Goal: Task Accomplishment & Management: Manage account settings

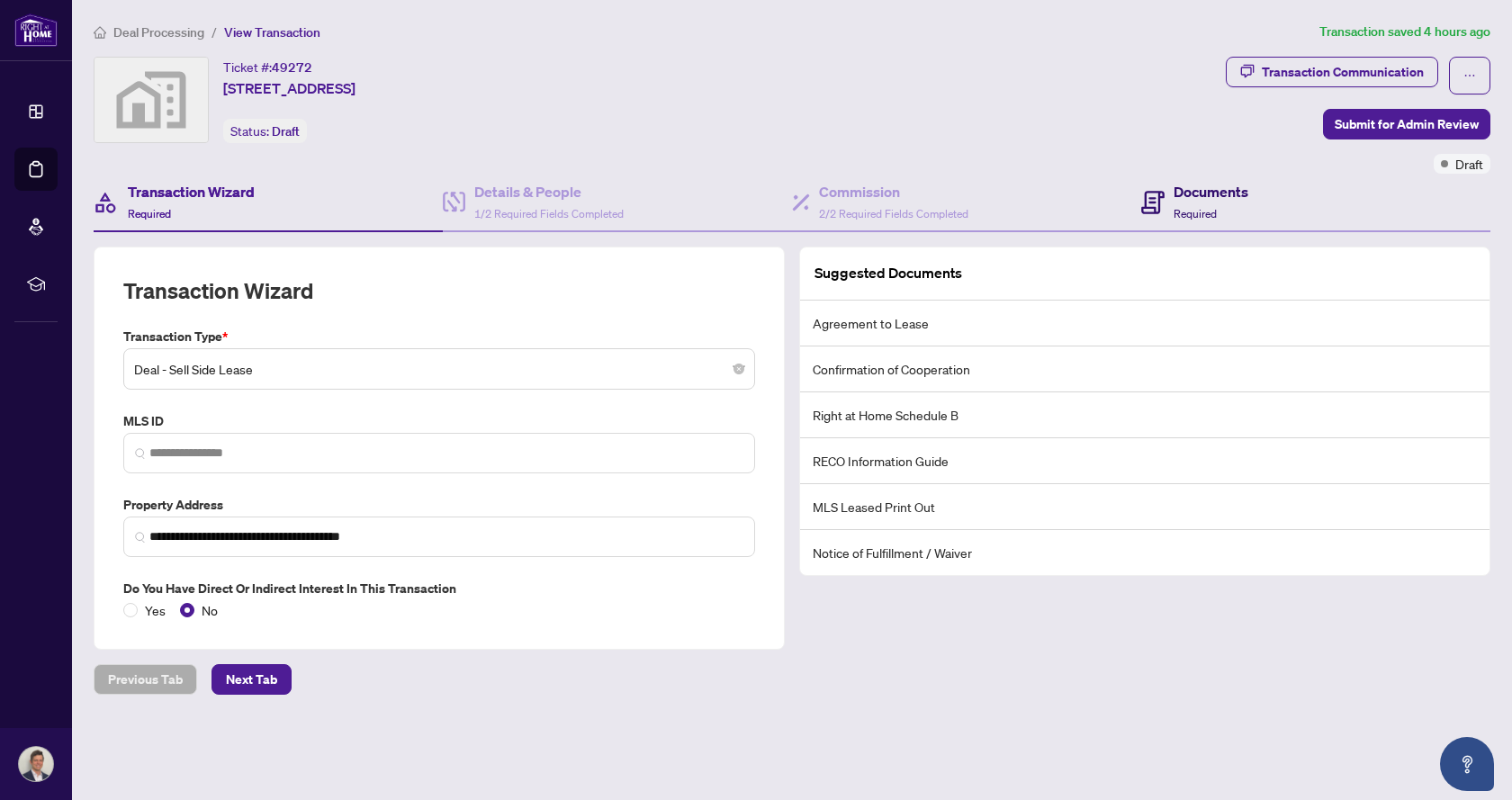
click at [1180, 198] on h4 "Documents" at bounding box center [1210, 192] width 74 height 22
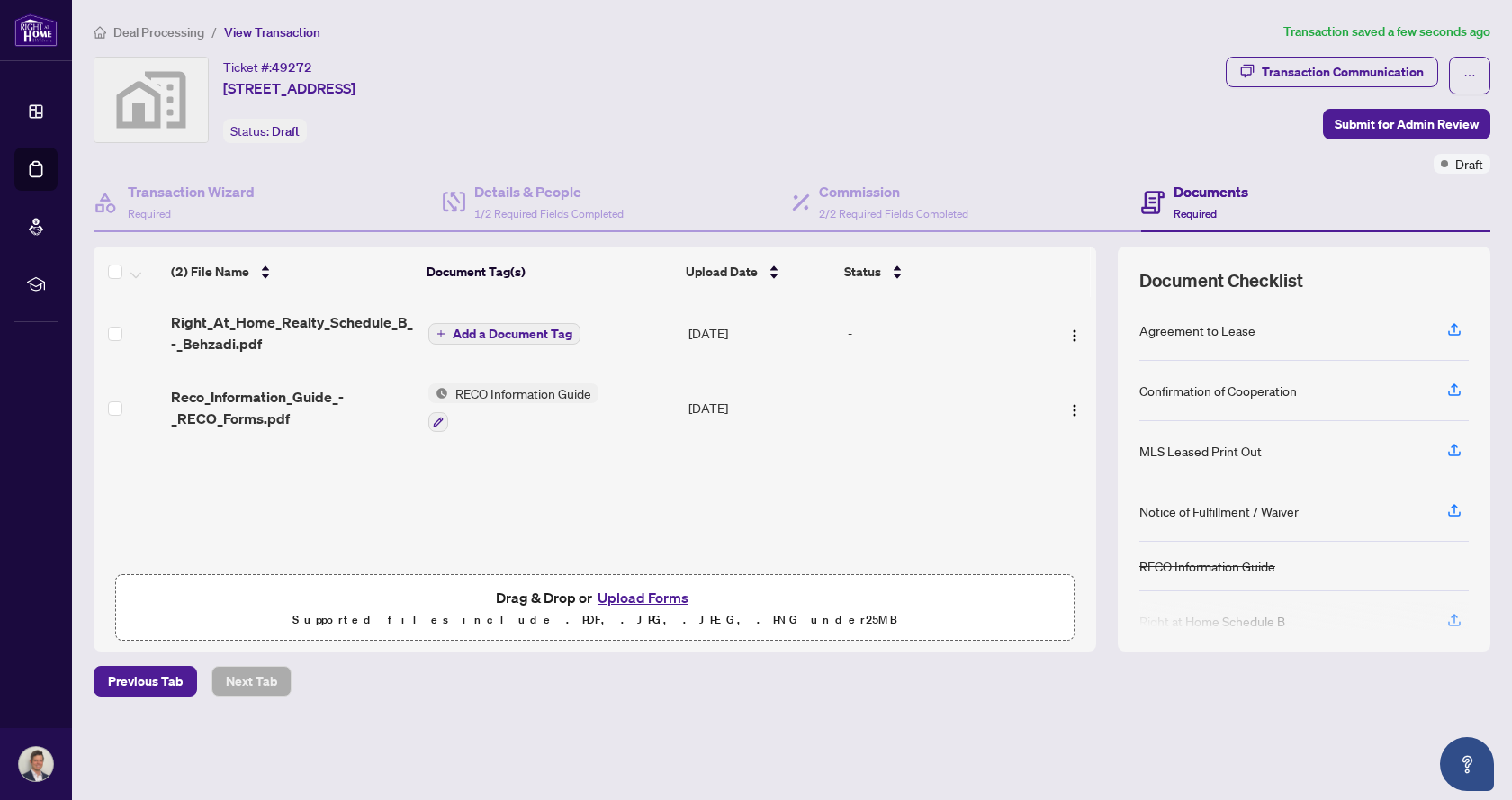
click at [498, 328] on span "Add a Document Tag" at bounding box center [512, 334] width 119 height 12
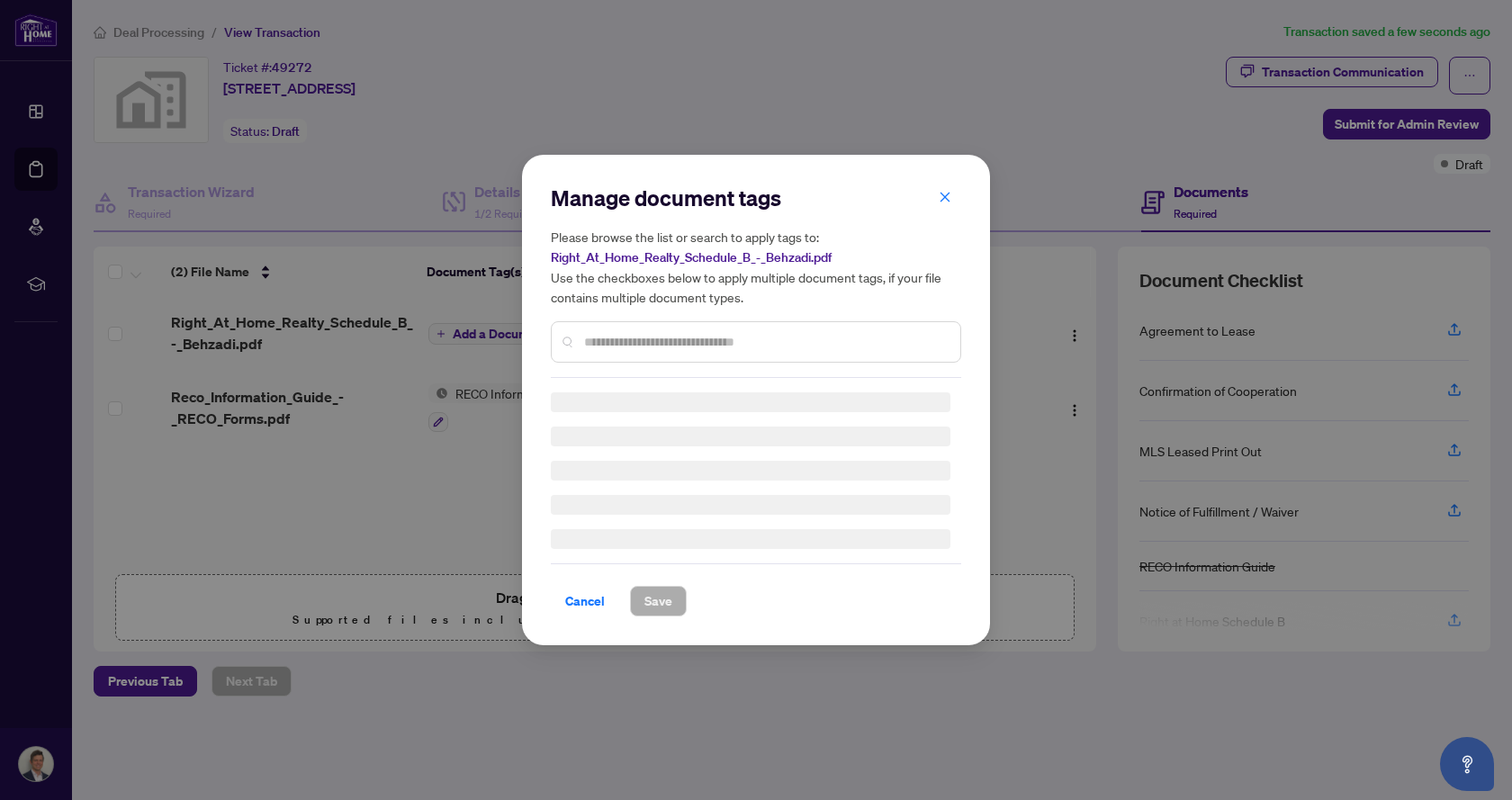
click at [628, 342] on div "Manage document tags Please browse the list or search to apply tags to: Right_A…" at bounding box center [756, 280] width 411 height 195
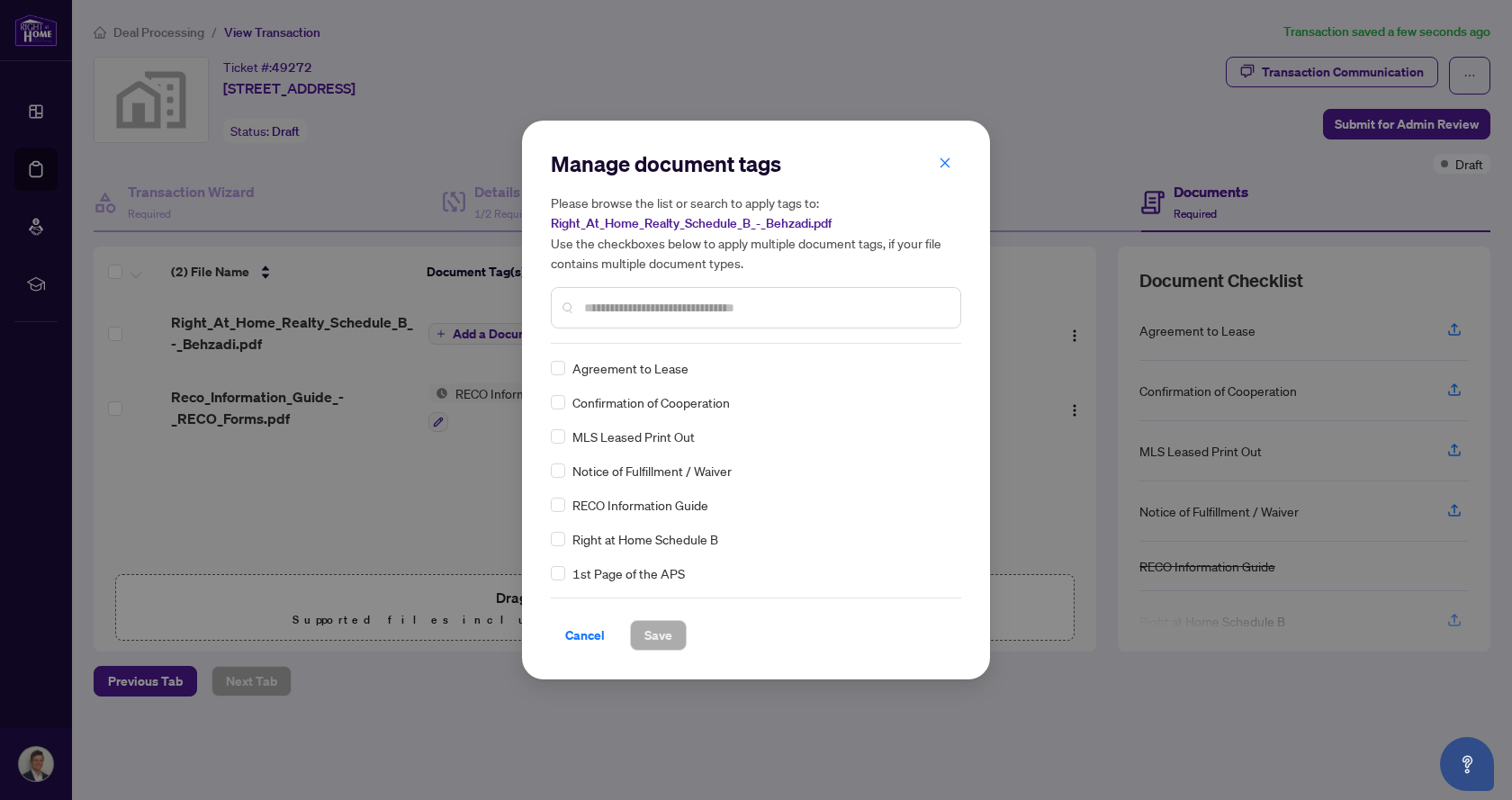
click at [650, 311] on input "text" at bounding box center [765, 307] width 362 height 20
type input "********"
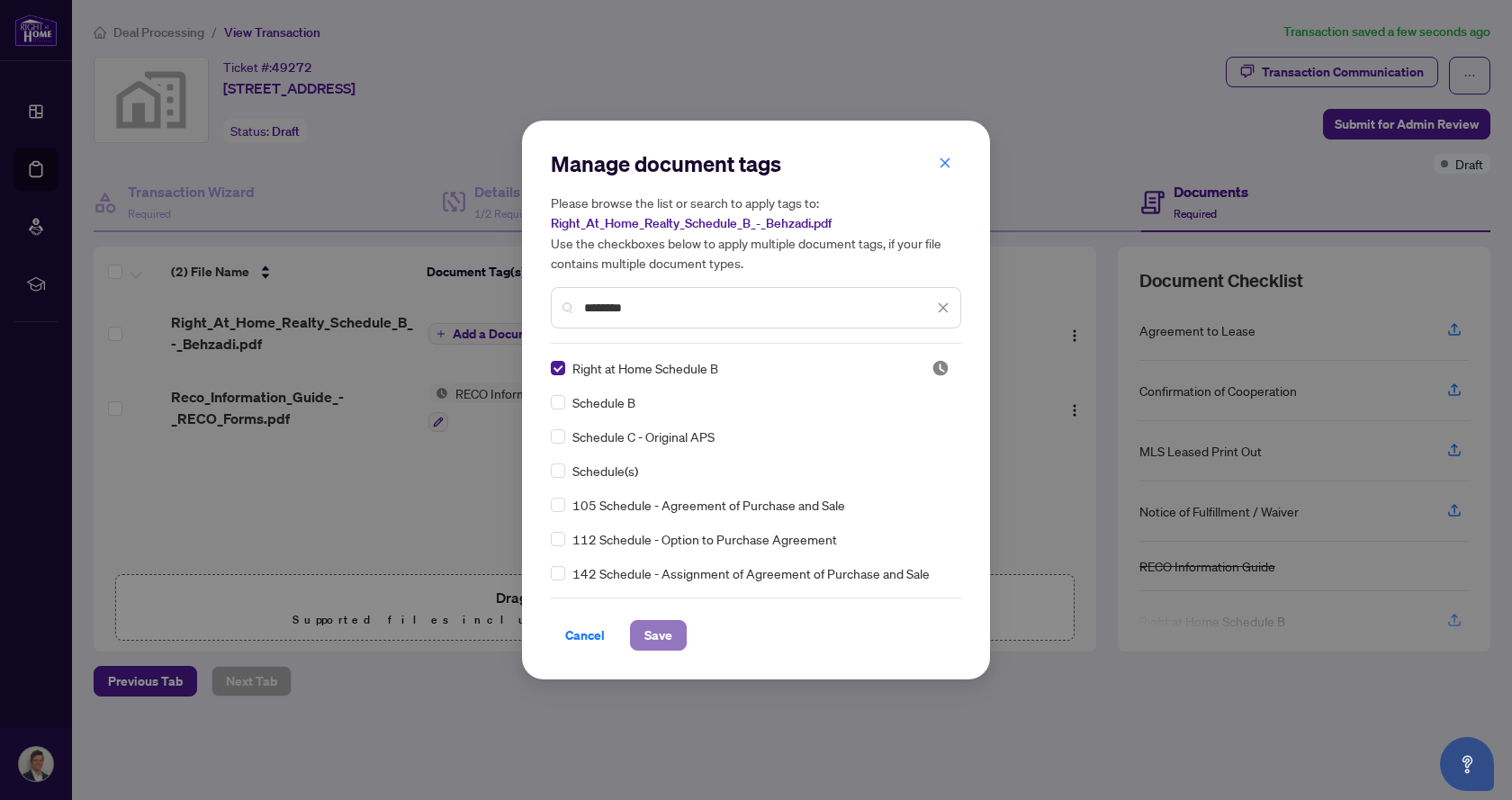
click at [658, 634] on span "Save" at bounding box center [659, 635] width 28 height 29
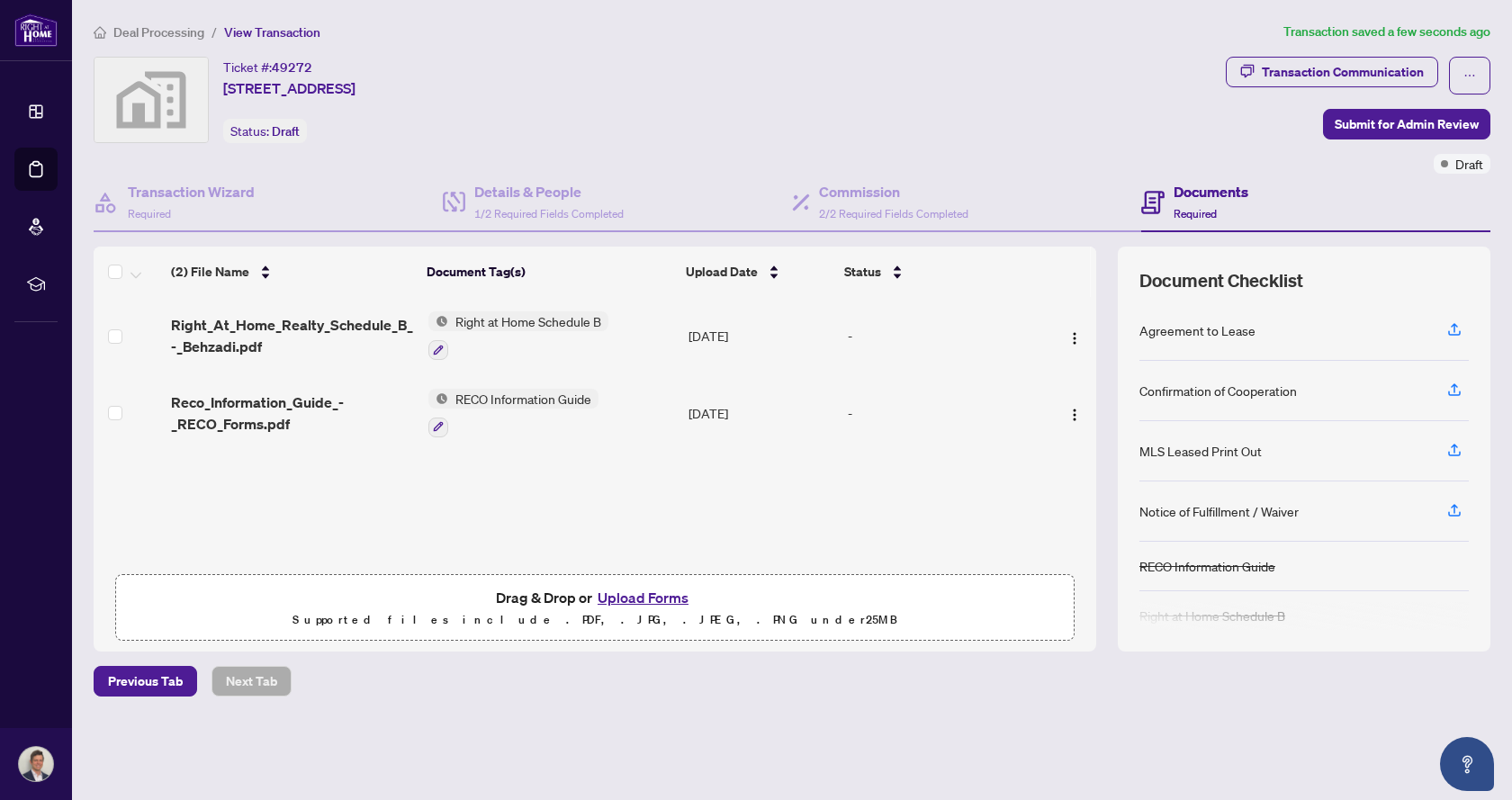
click at [157, 30] on span "Deal Processing" at bounding box center [159, 32] width 91 height 16
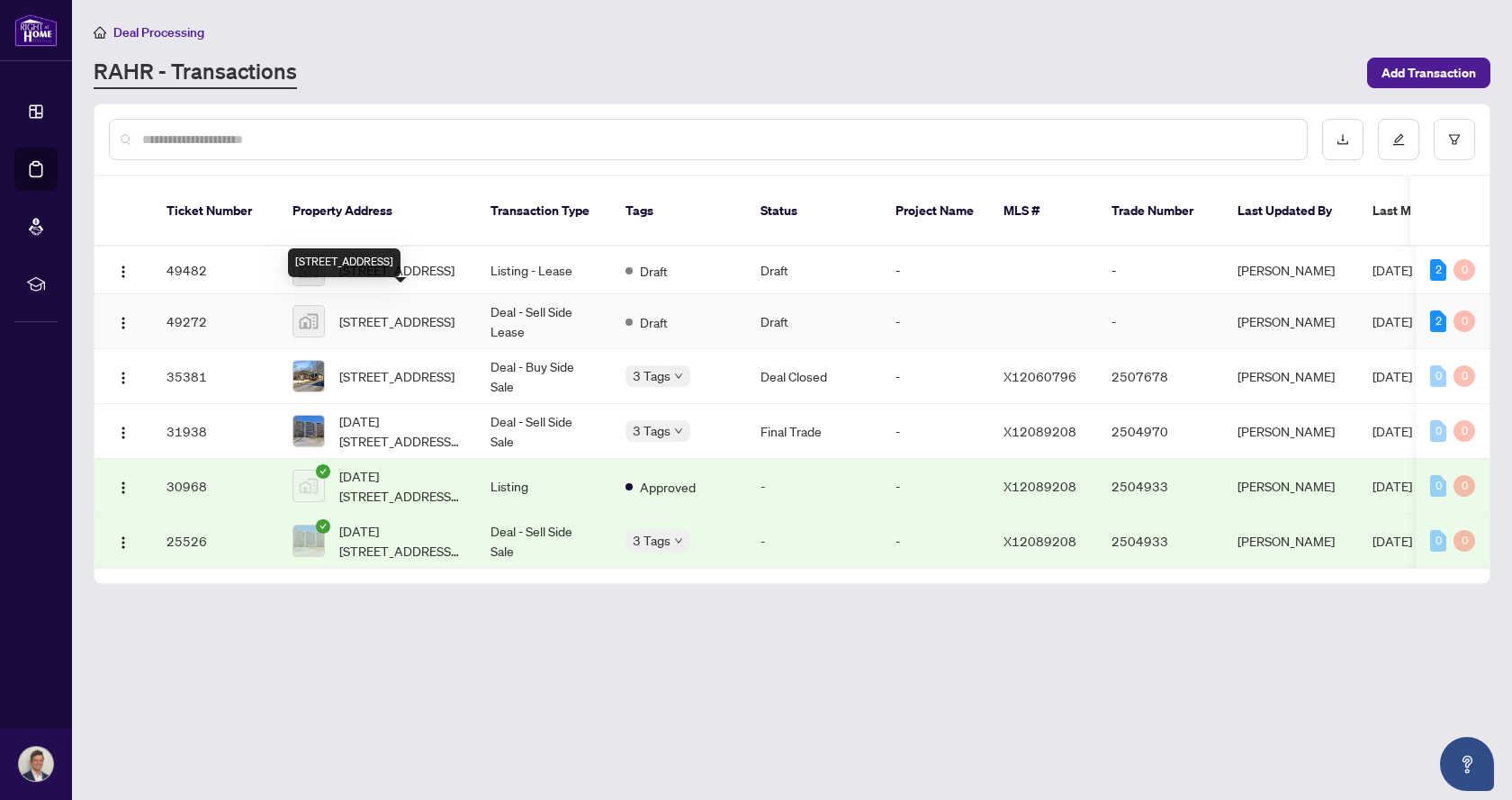
click at [404, 311] on span "[STREET_ADDRESS]" at bounding box center [397, 321] width 116 height 20
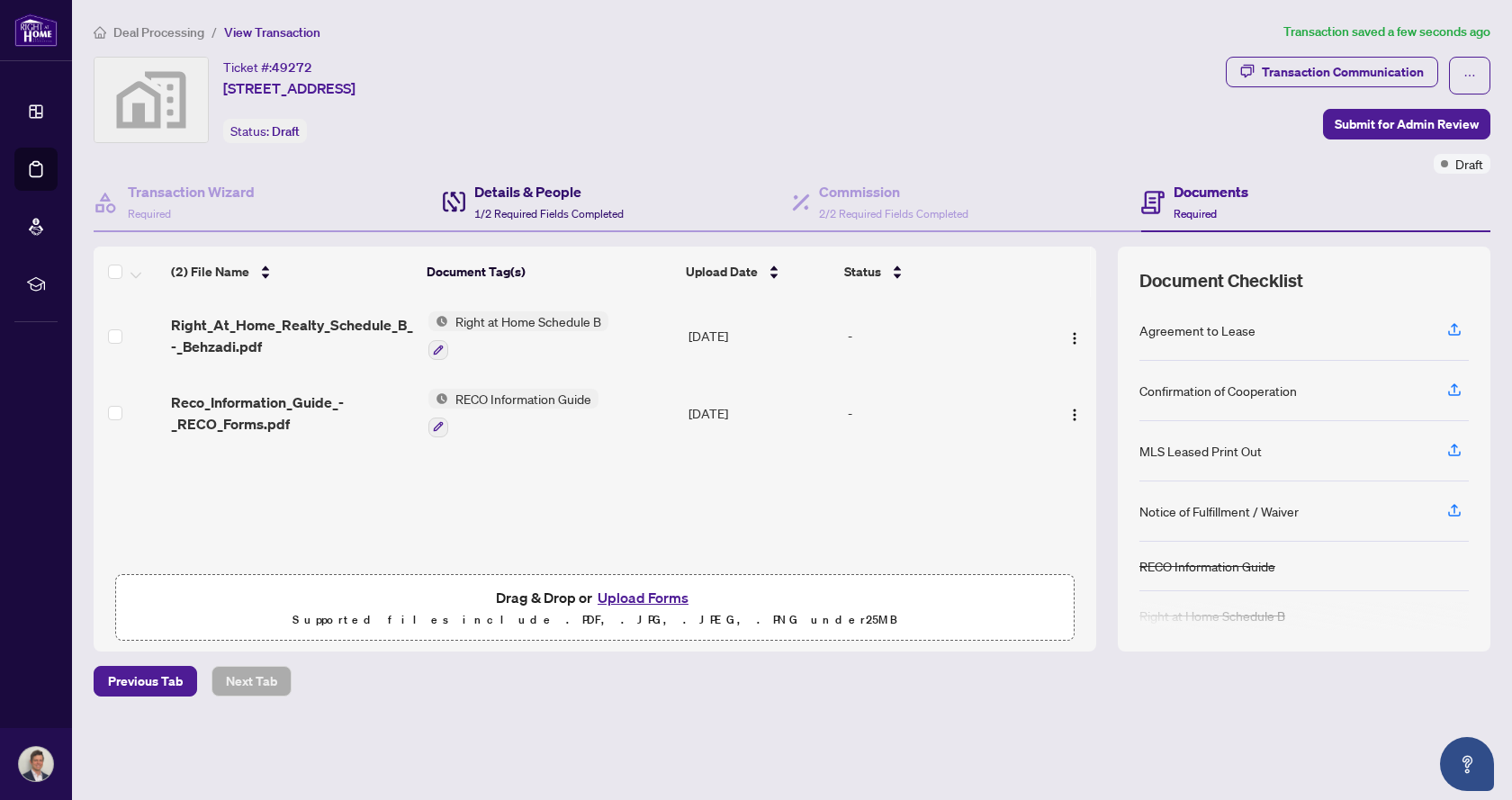
click at [569, 201] on h4 "Details & People" at bounding box center [549, 192] width 149 height 22
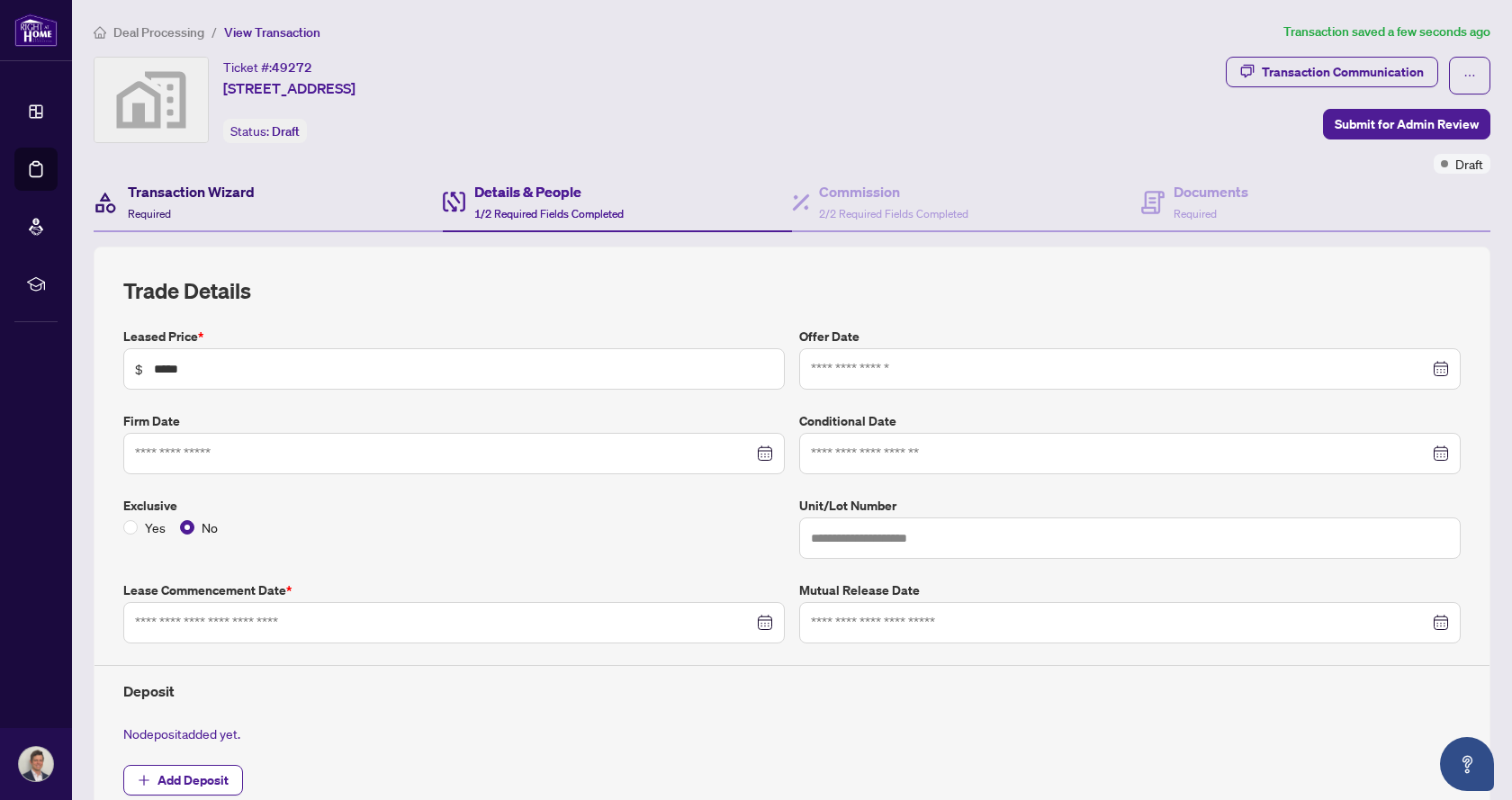
click at [206, 190] on h4 "Transaction Wizard" at bounding box center [191, 192] width 127 height 22
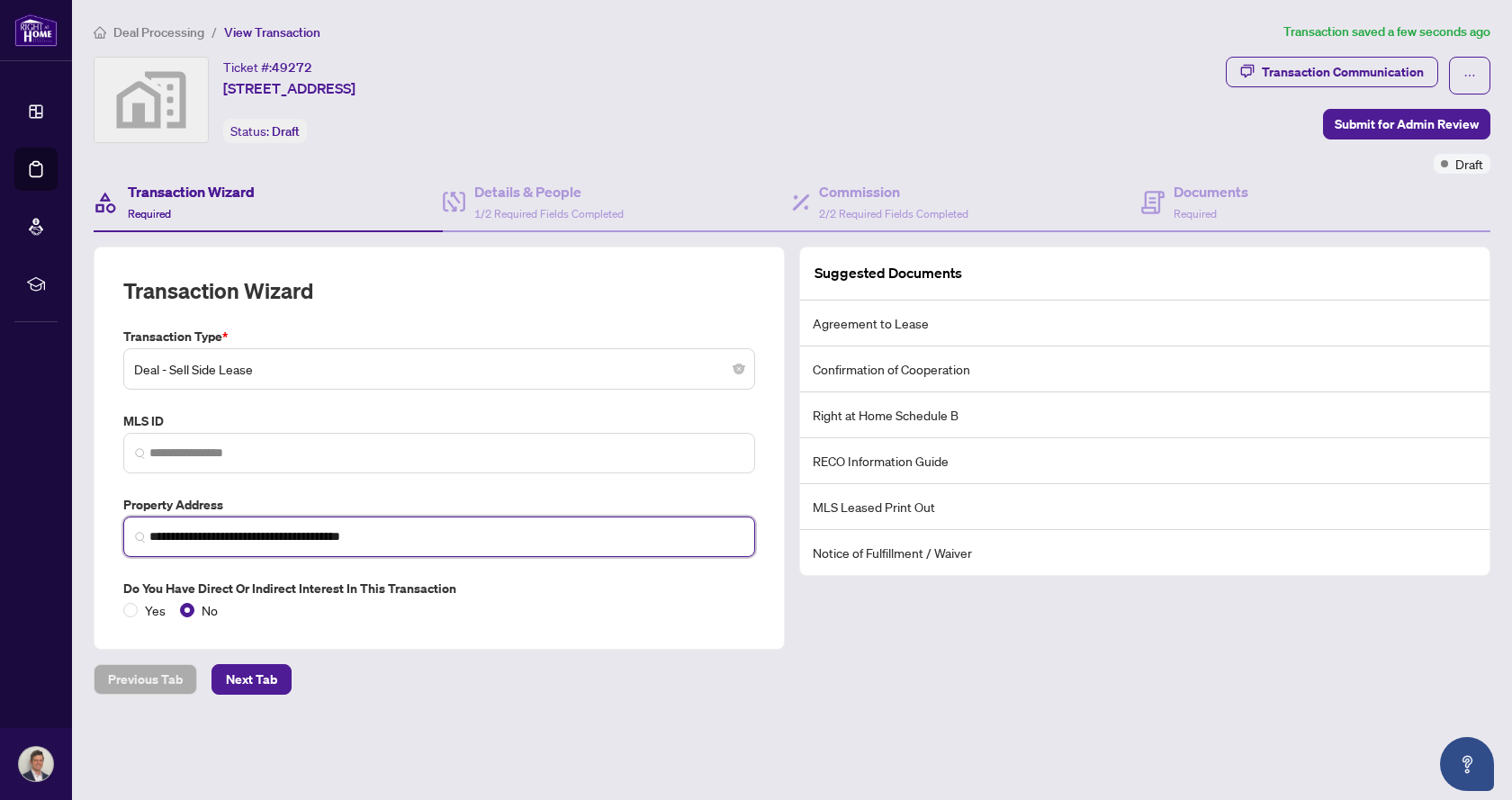
click at [449, 541] on input "**********" at bounding box center [446, 537] width 594 height 19
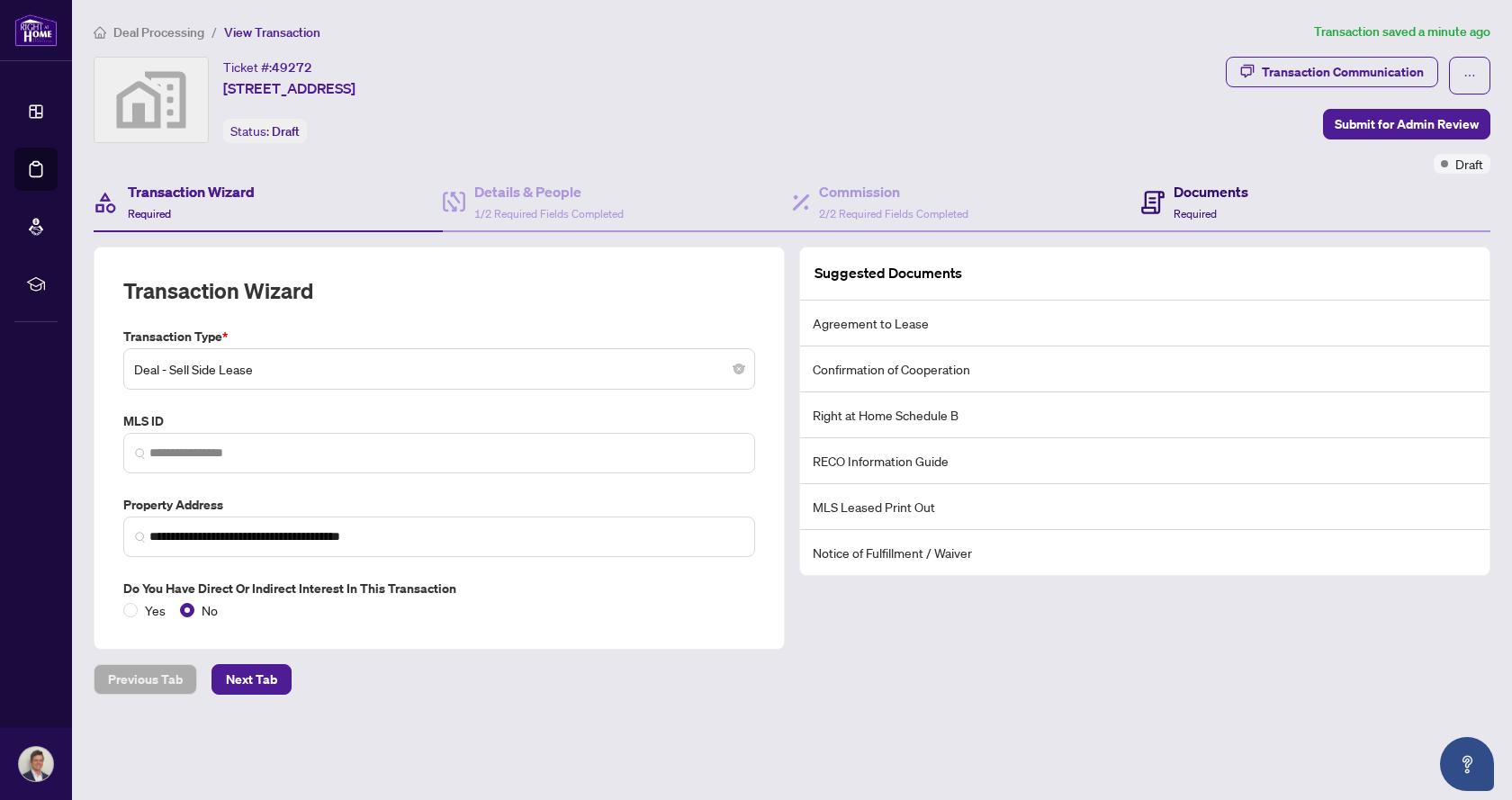
click at [1145, 208] on icon at bounding box center [1152, 202] width 23 height 24
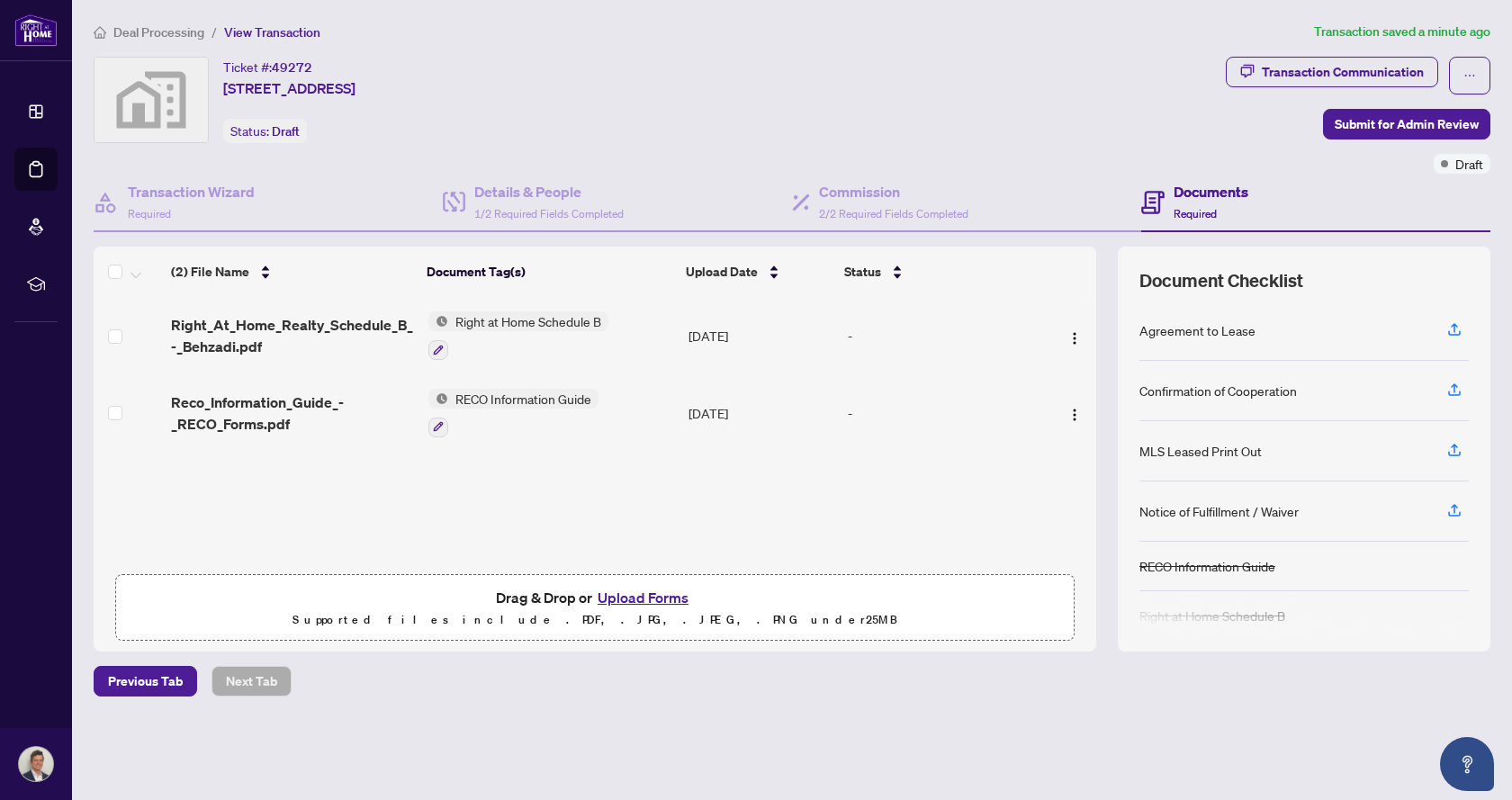
click at [153, 30] on span "Deal Processing" at bounding box center [159, 32] width 91 height 16
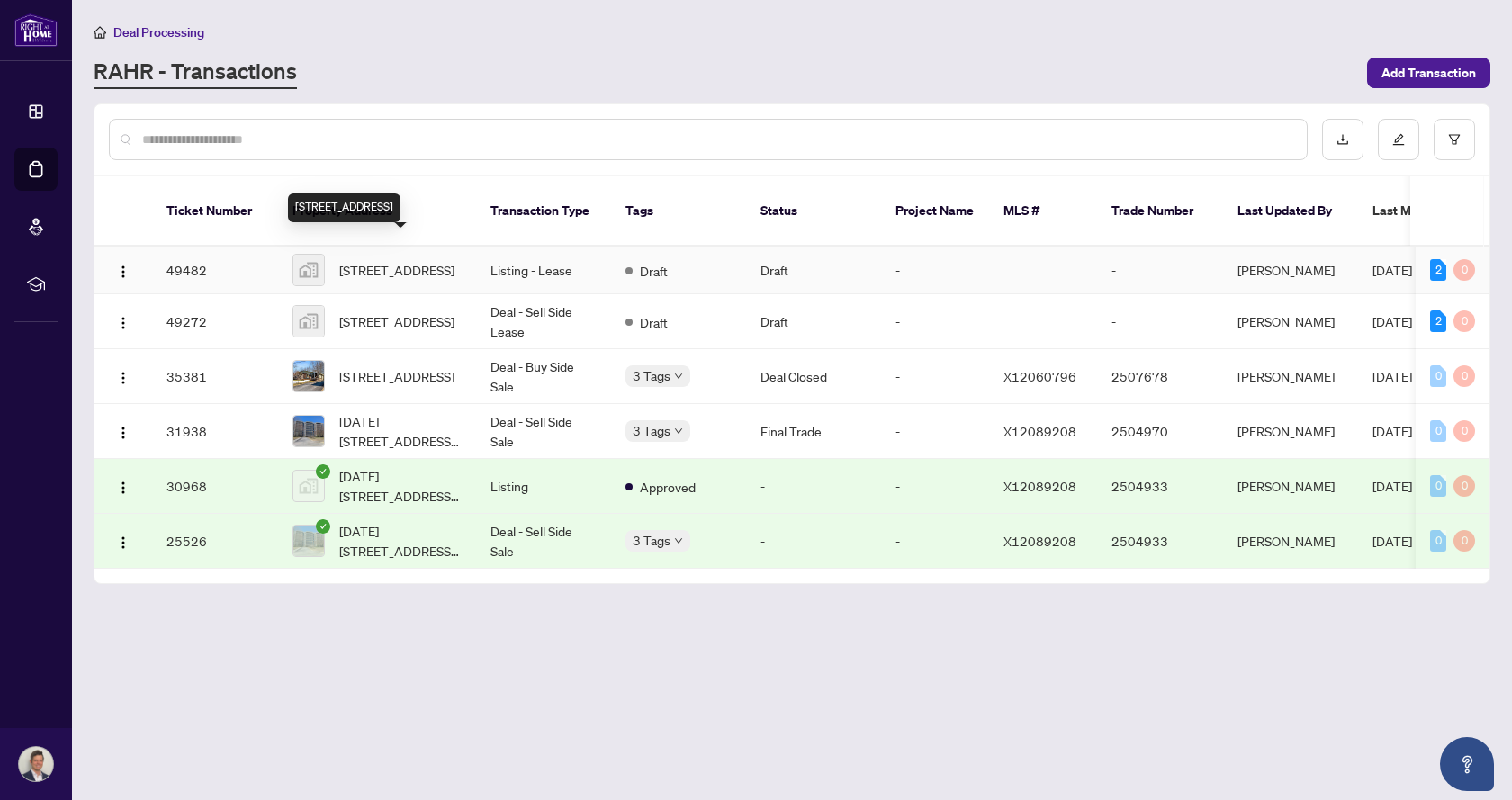
click at [395, 260] on span "[STREET_ADDRESS]" at bounding box center [397, 270] width 116 height 20
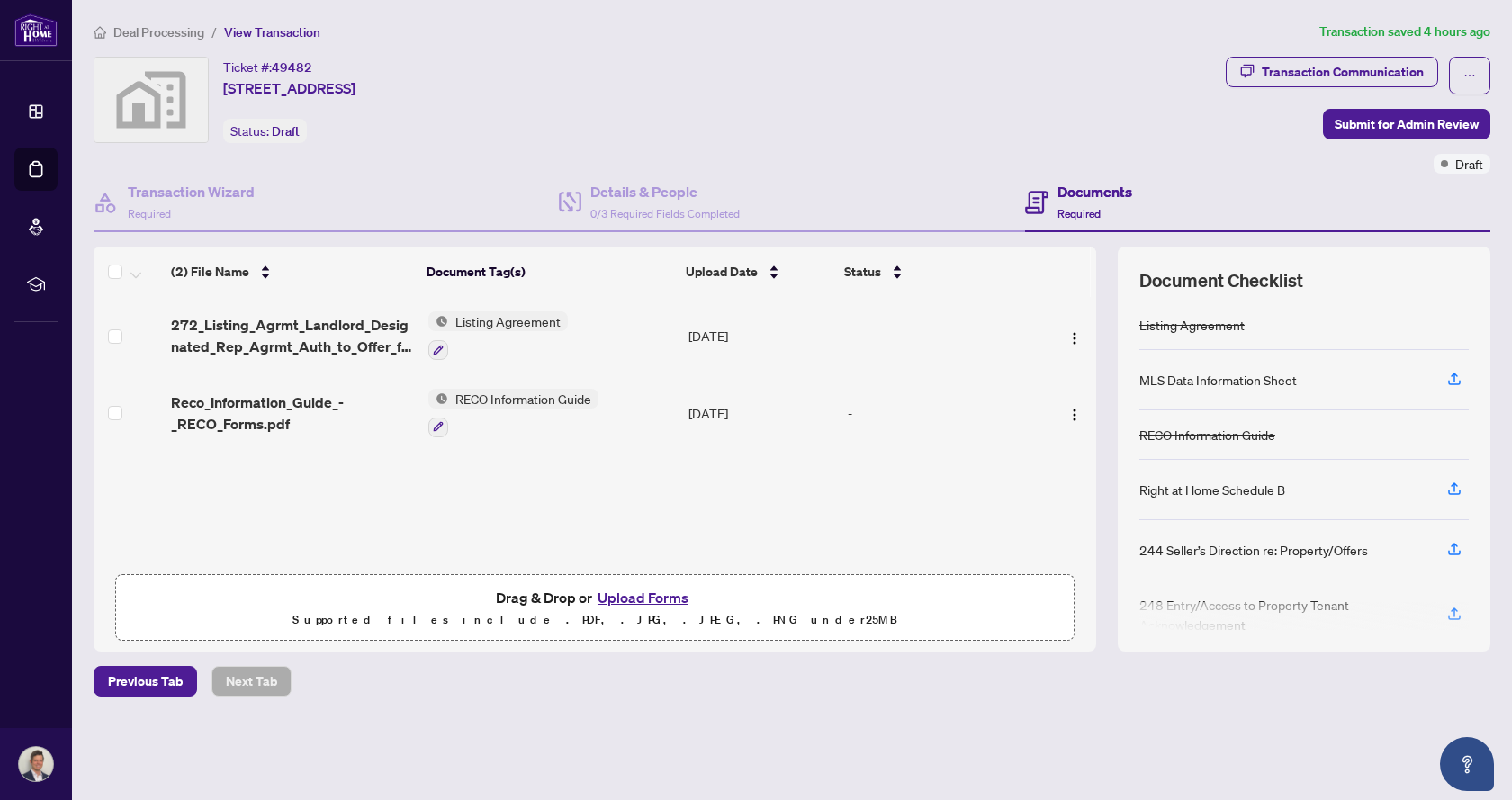
click at [1096, 202] on div "Documents Required" at bounding box center [1094, 202] width 74 height 42
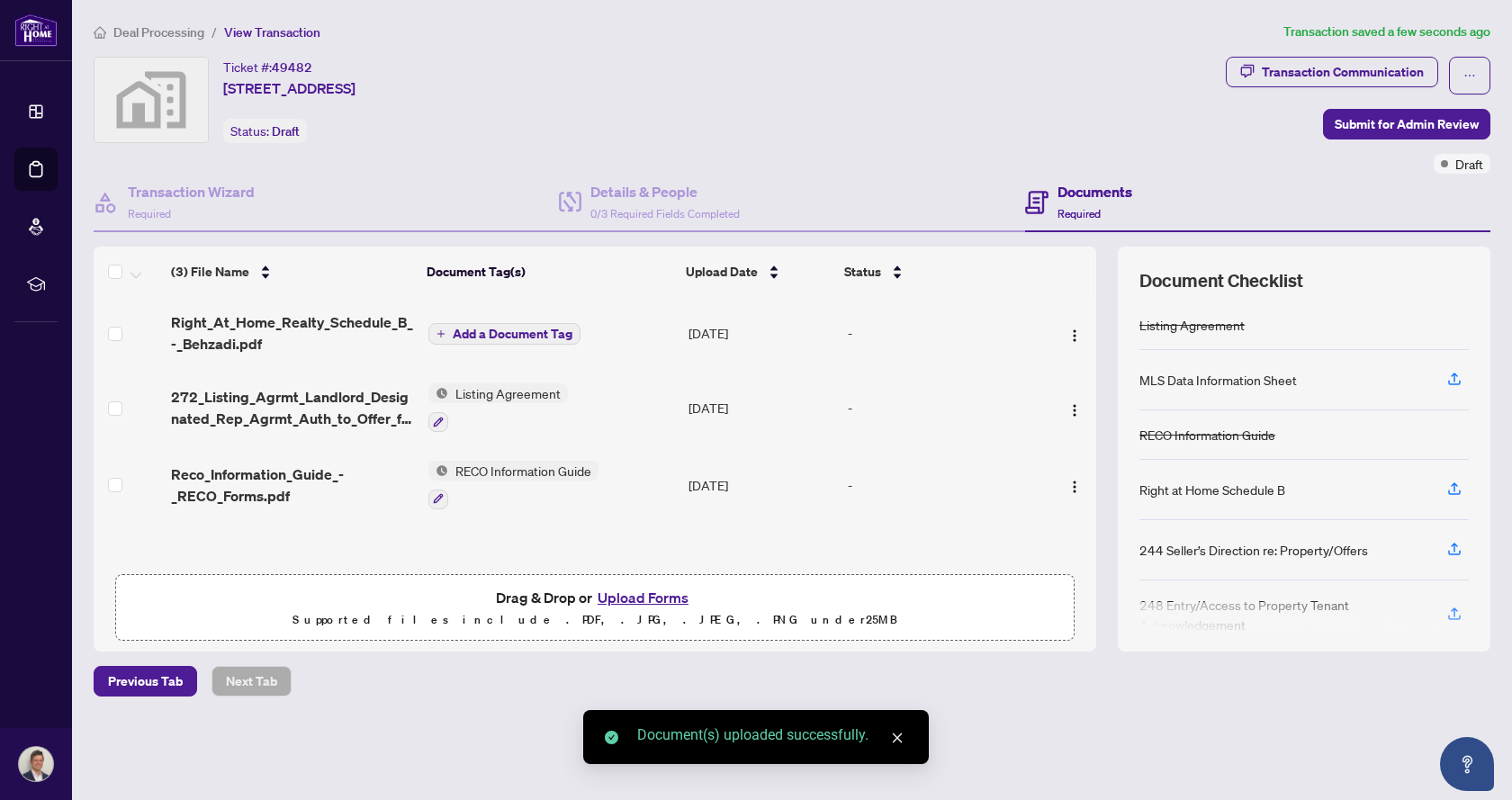
click at [522, 334] on span "Add a Document Tag" at bounding box center [512, 334] width 119 height 12
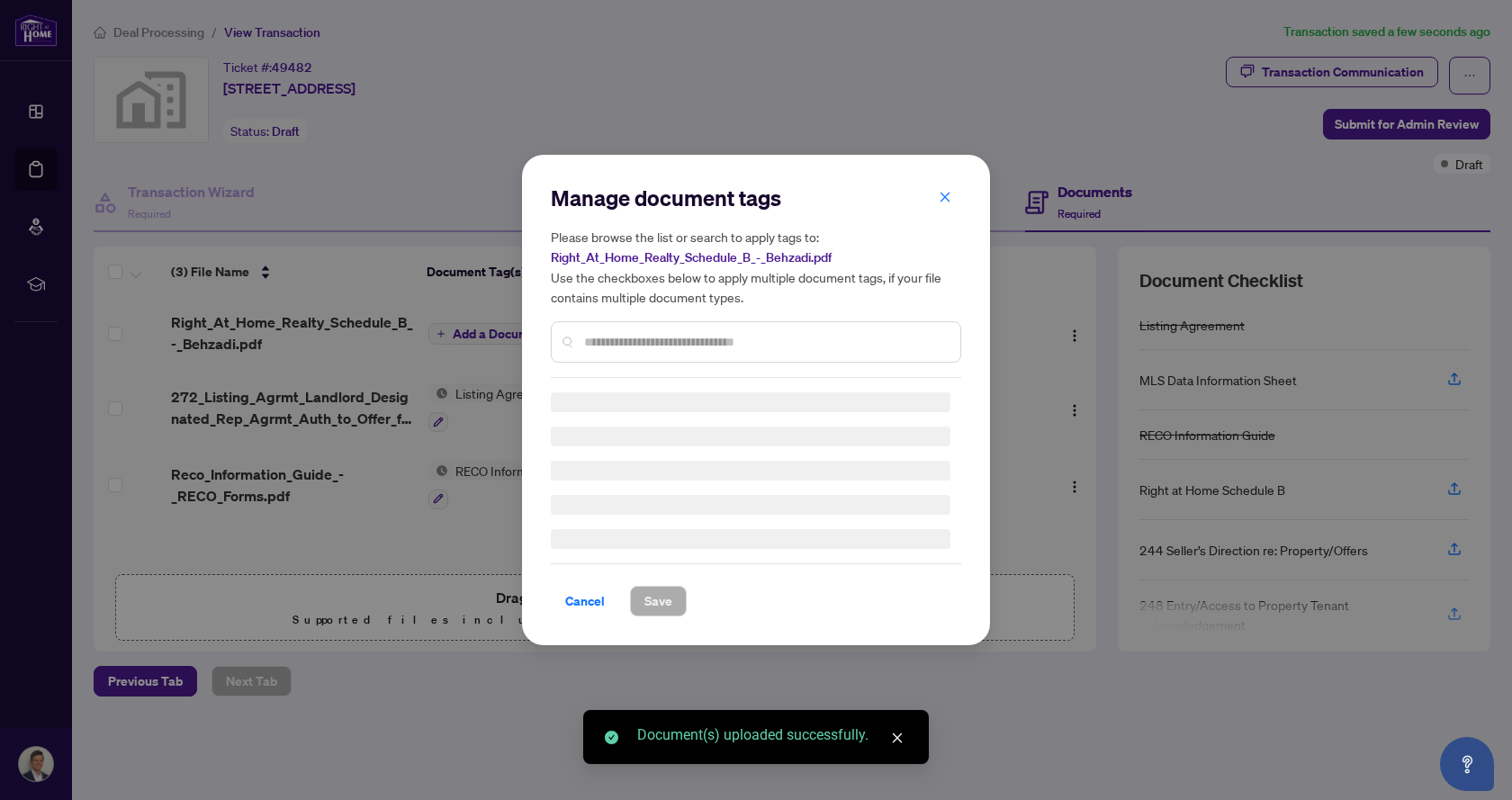
click at [671, 350] on input "text" at bounding box center [765, 341] width 362 height 20
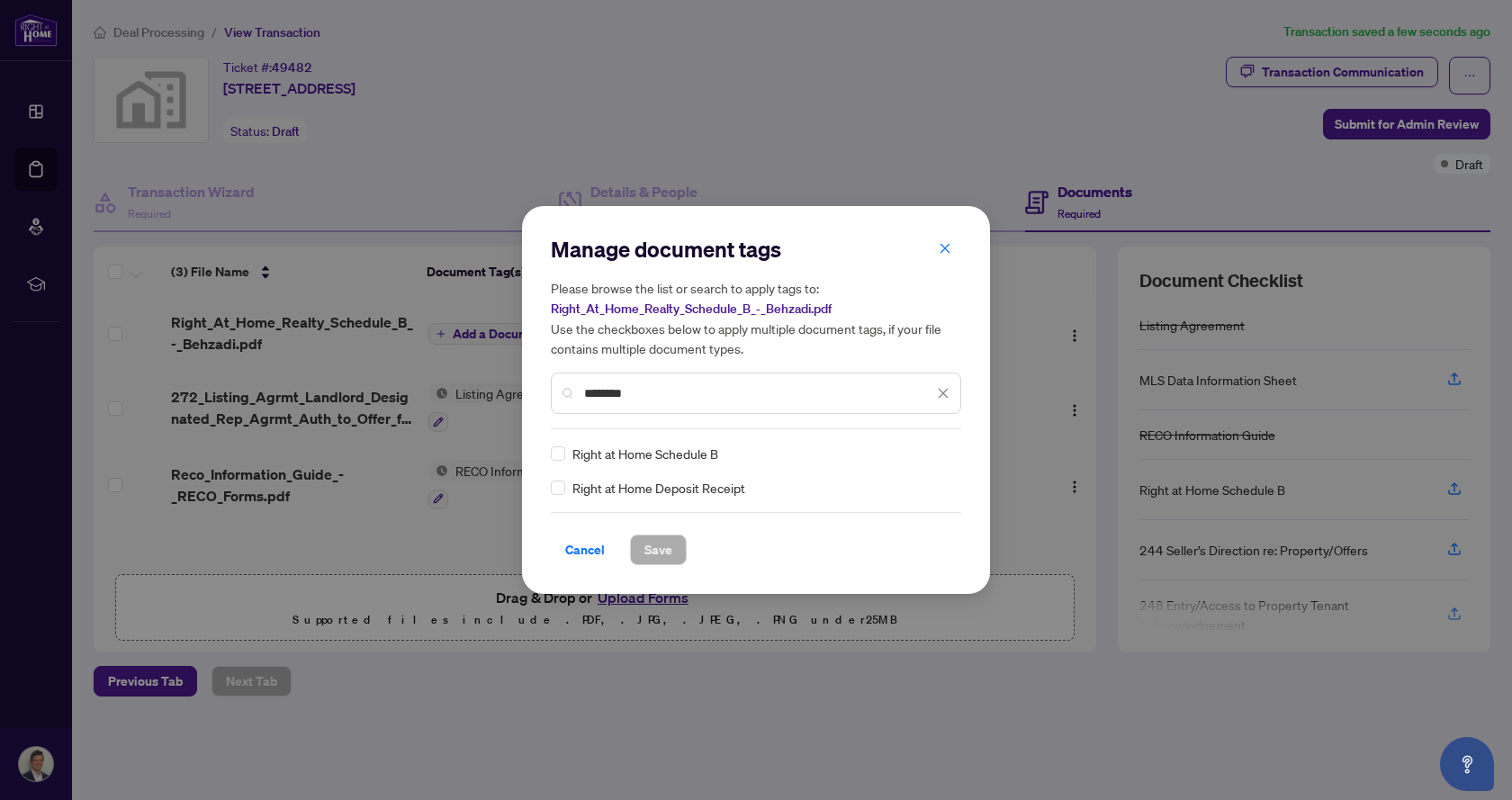
type input "********"
click at [662, 544] on span "Save" at bounding box center [659, 550] width 28 height 29
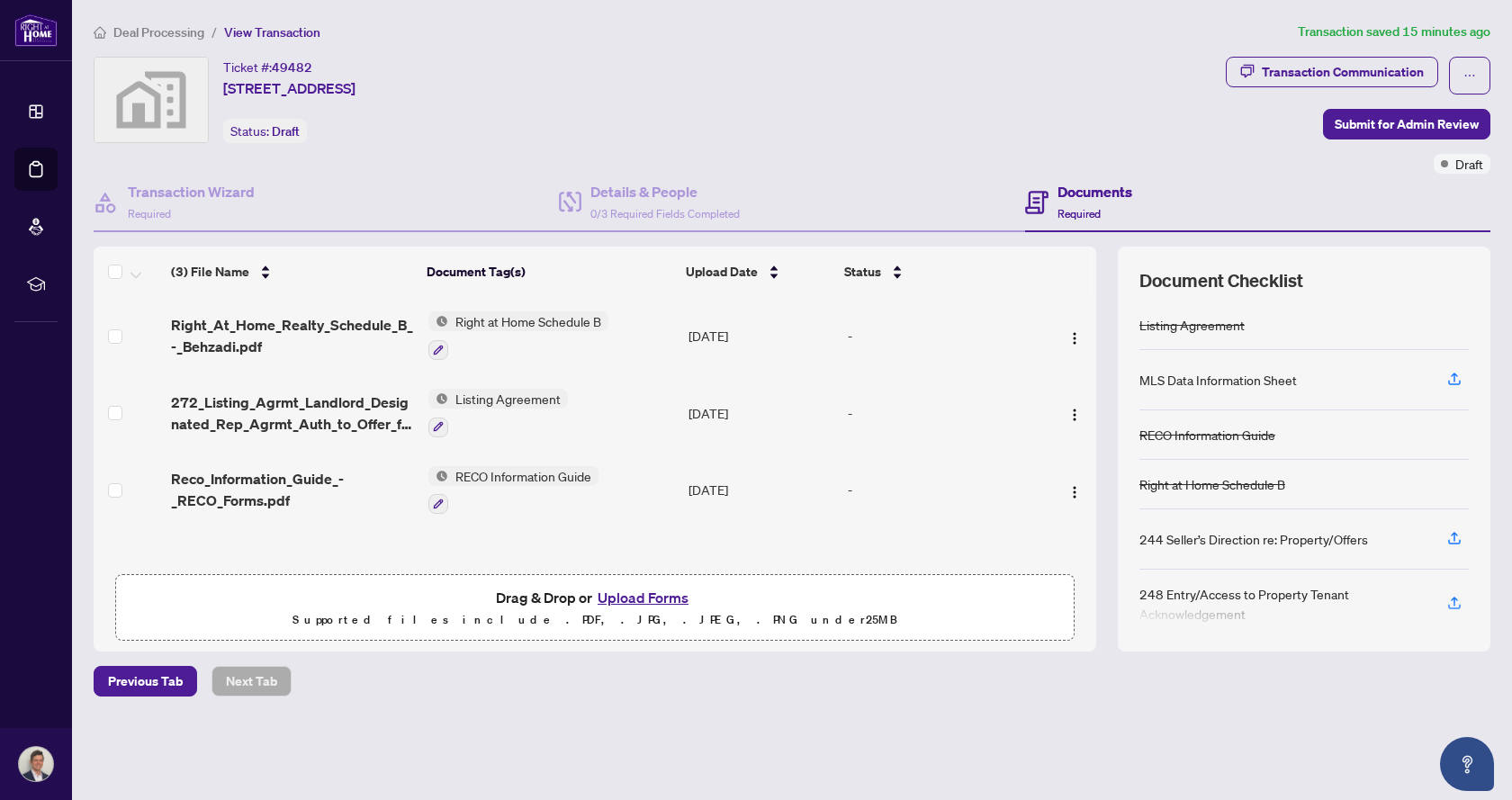
scroll to position [15, 0]
